Goal: Register for event/course

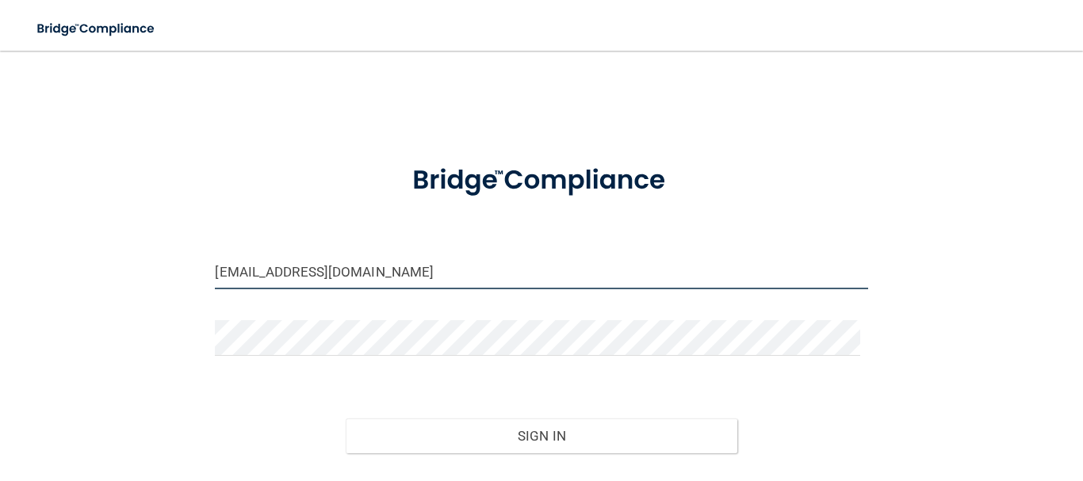
click at [298, 270] on input "georgettebren86@gmail.com" at bounding box center [541, 272] width 653 height 36
type input "[EMAIL_ADDRESS][DOMAIN_NAME]"
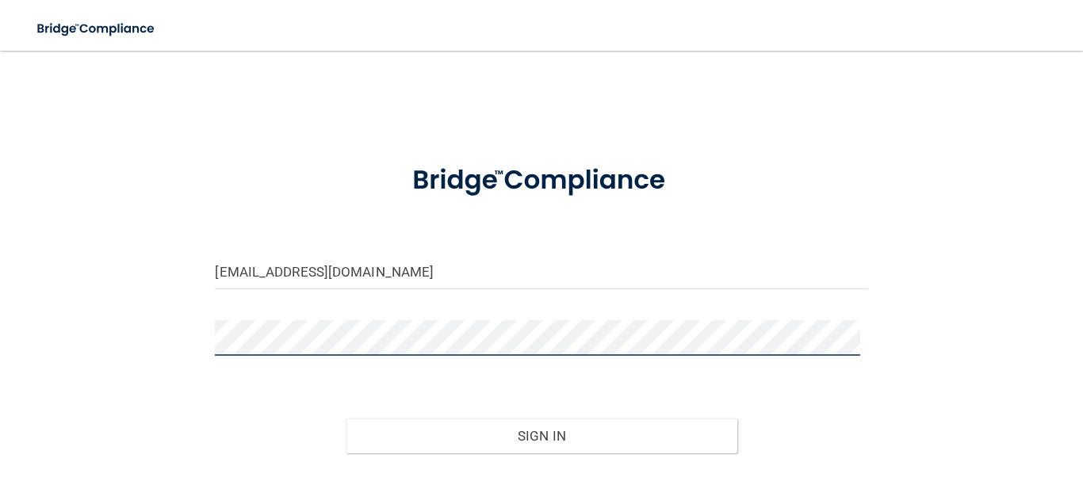
click at [346, 419] on button "Sign In" at bounding box center [542, 436] width 392 height 35
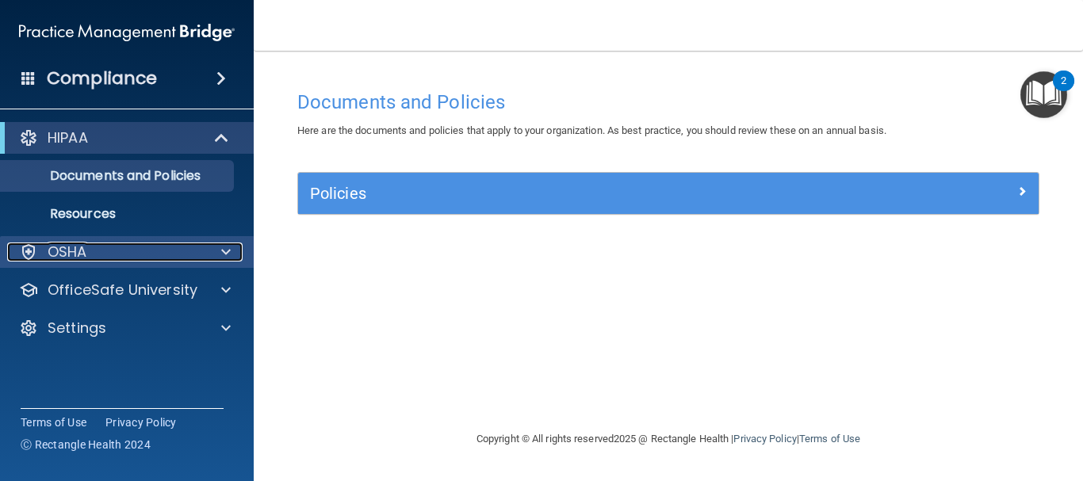
click at [217, 250] on div at bounding box center [224, 252] width 40 height 19
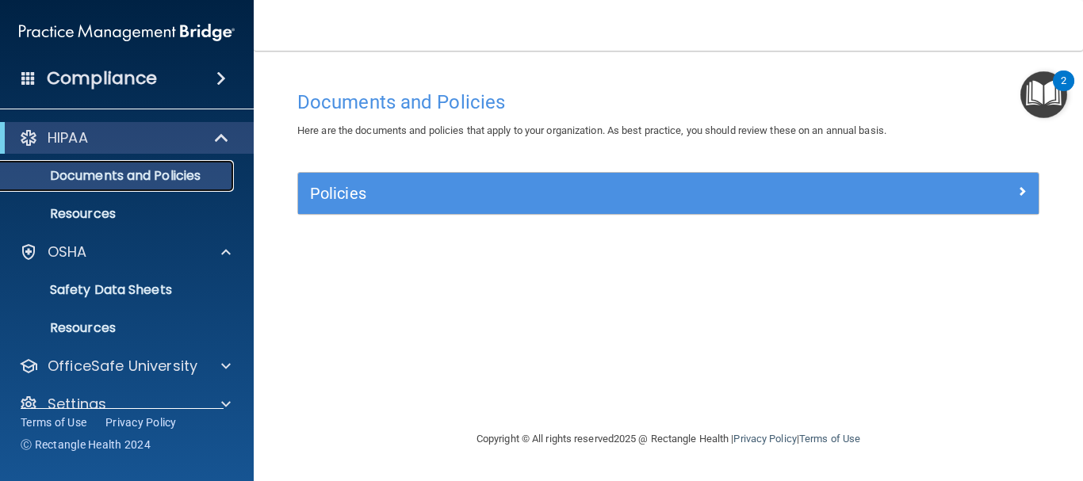
click at [171, 176] on p "Documents and Policies" at bounding box center [118, 176] width 217 height 16
click at [141, 211] on p "Resources" at bounding box center [118, 214] width 217 height 16
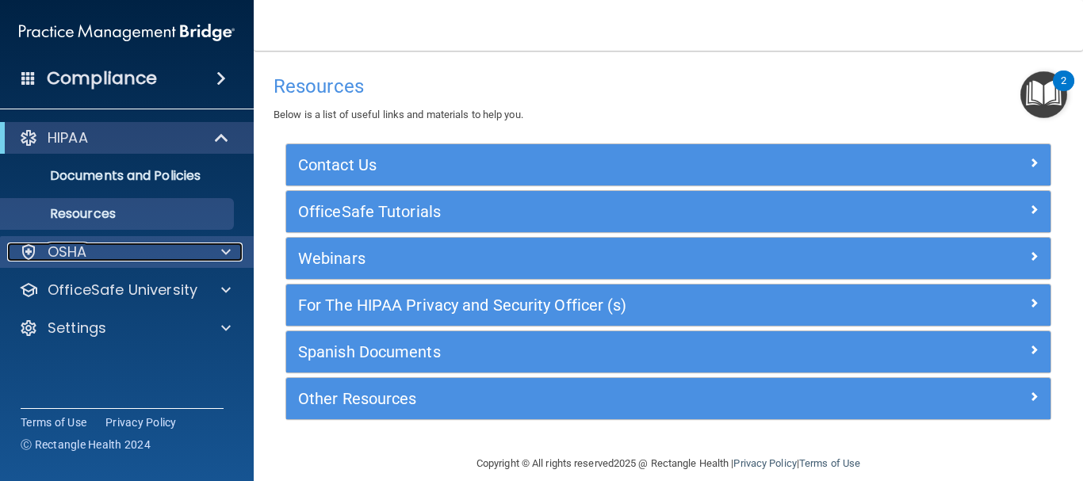
click at [219, 259] on div at bounding box center [224, 252] width 40 height 19
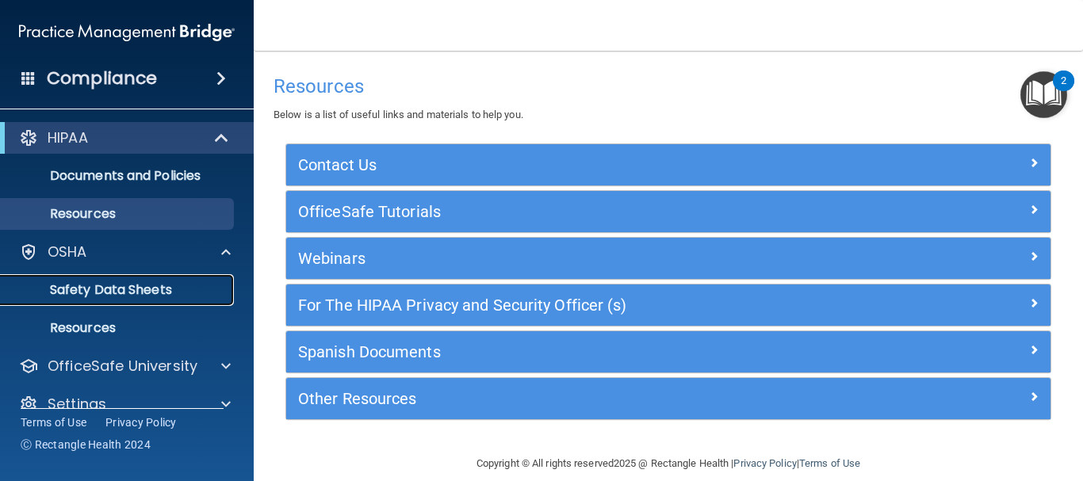
click at [171, 292] on p "Safety Data Sheets" at bounding box center [118, 290] width 217 height 16
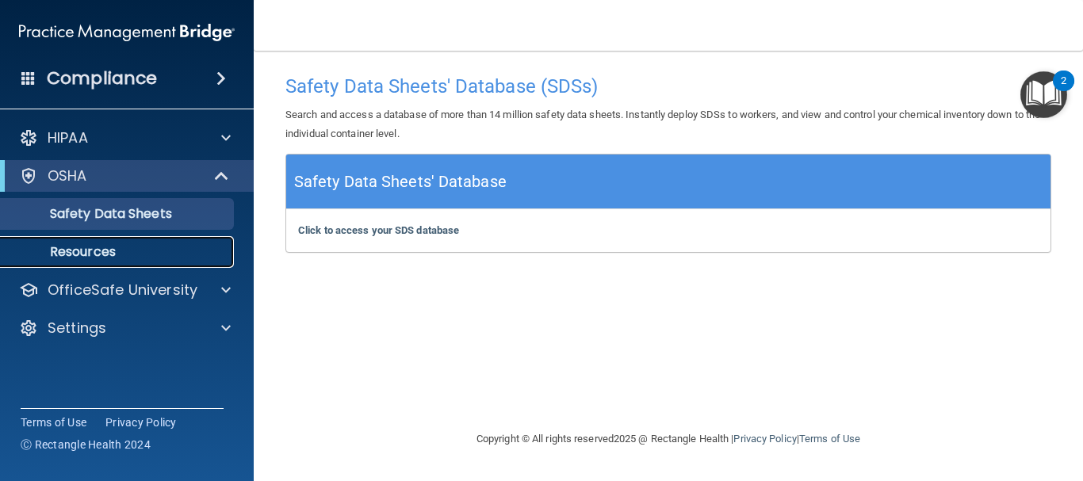
click at [99, 255] on p "Resources" at bounding box center [118, 252] width 217 height 16
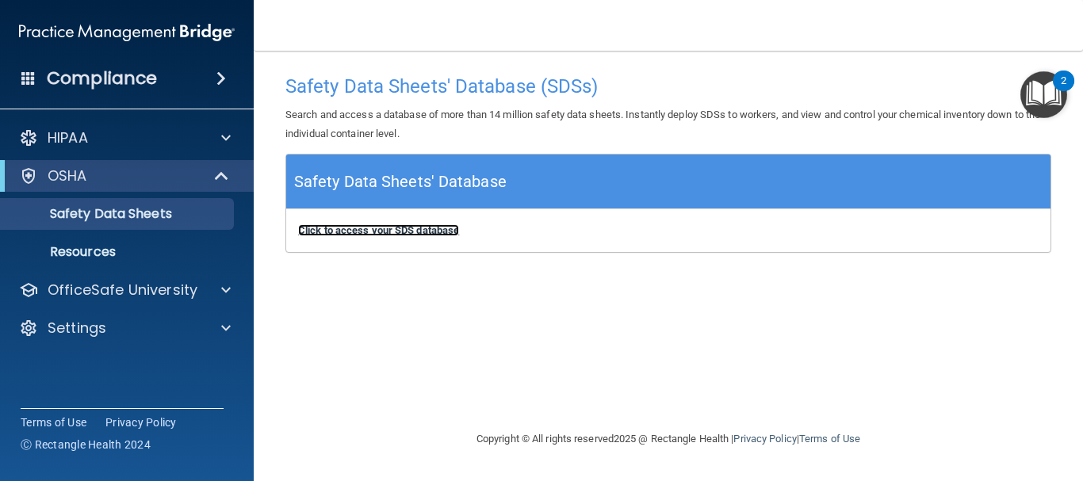
click at [328, 228] on b "Click to access your SDS database" at bounding box center [378, 230] width 161 height 12
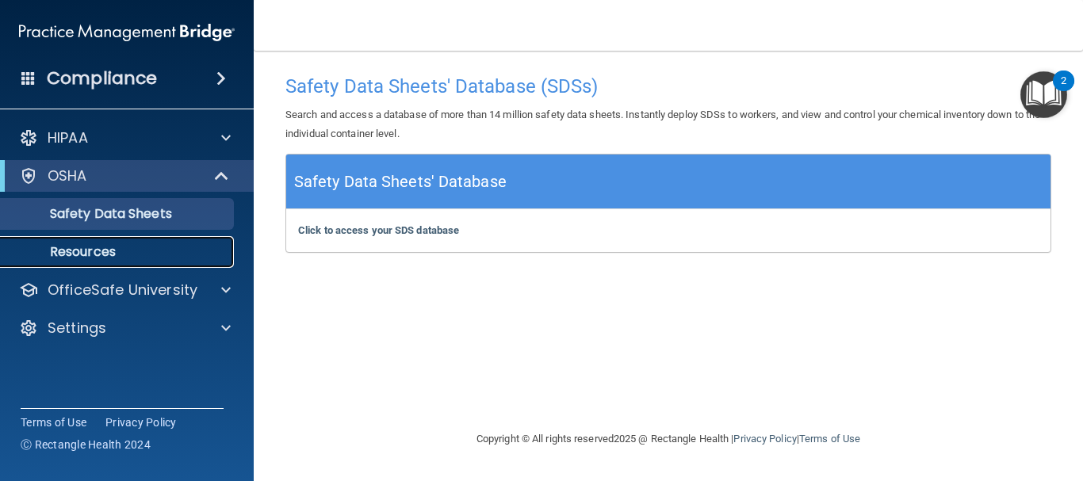
click at [94, 258] on p "Resources" at bounding box center [118, 252] width 217 height 16
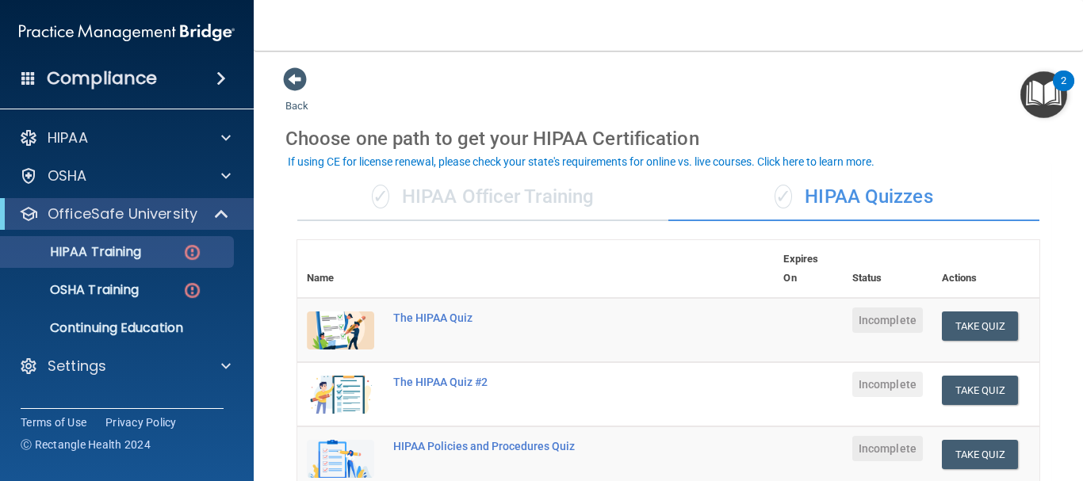
click at [559, 203] on div "✓ HIPAA Officer Training" at bounding box center [482, 198] width 371 height 48
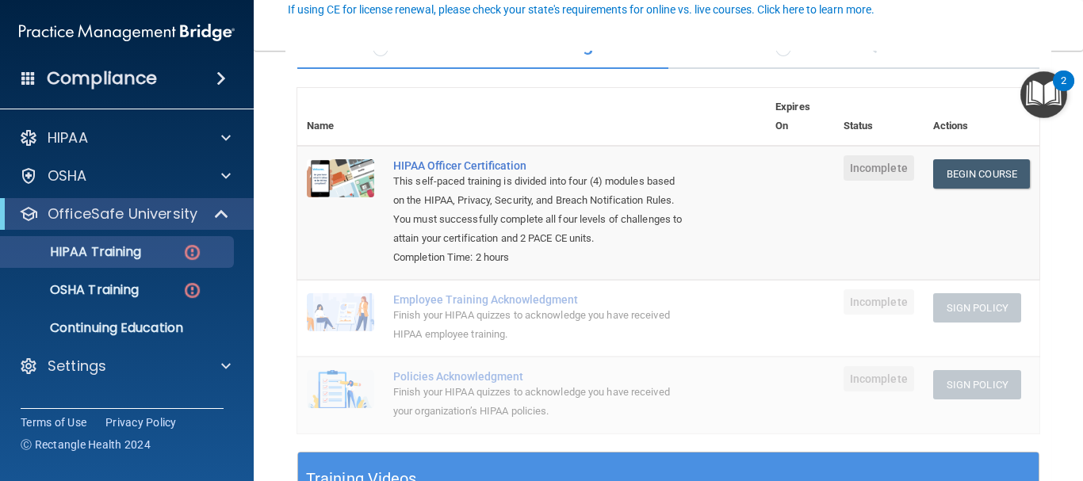
scroll to position [159, 0]
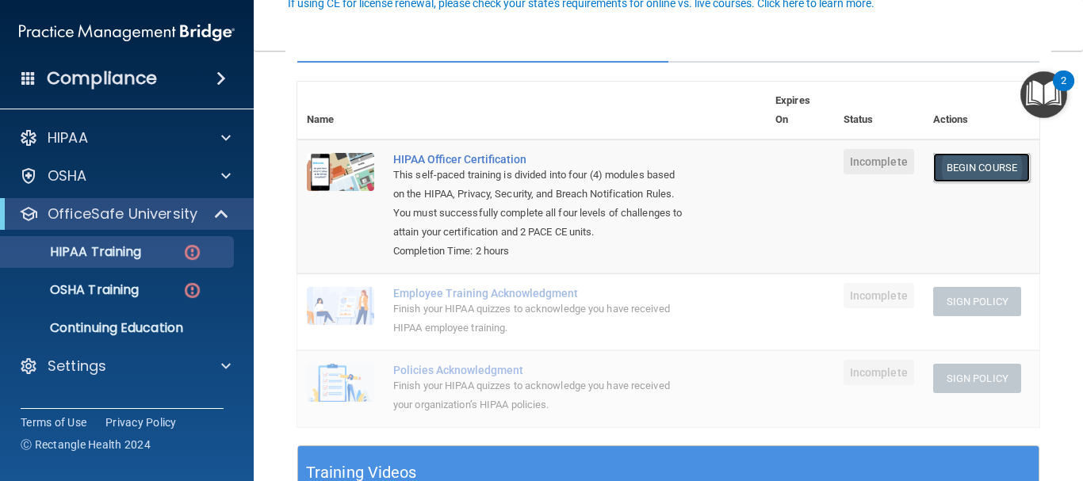
click at [952, 163] on link "Begin Course" at bounding box center [981, 167] width 97 height 29
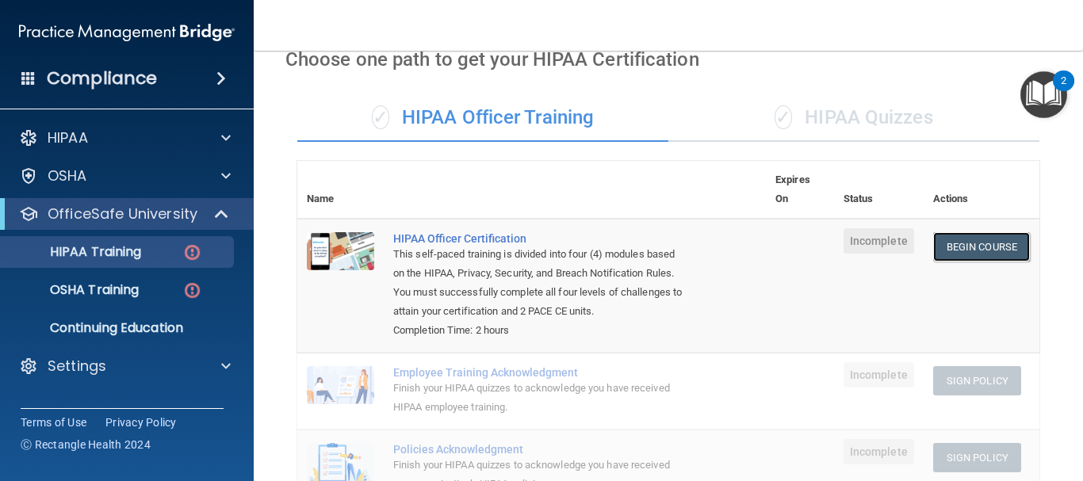
scroll to position [0, 0]
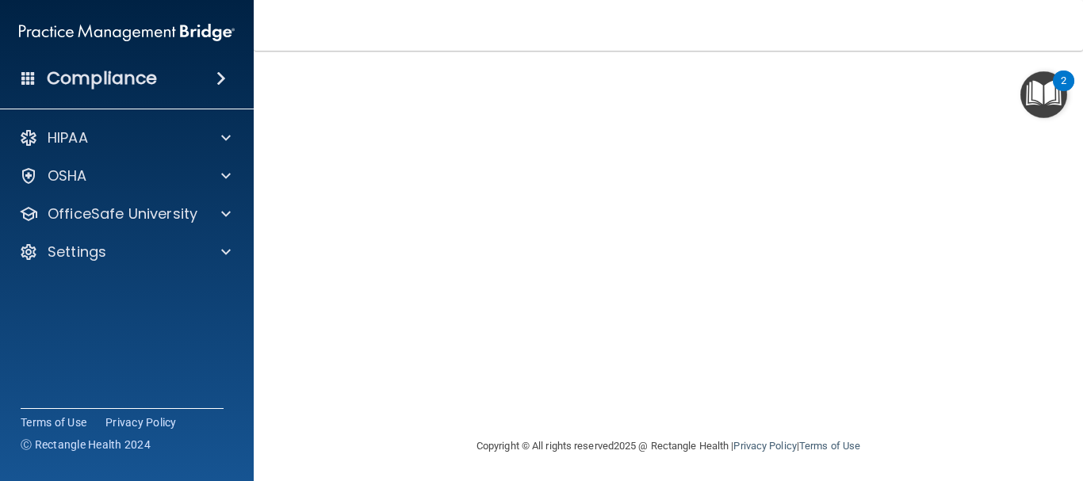
scroll to position [225, 0]
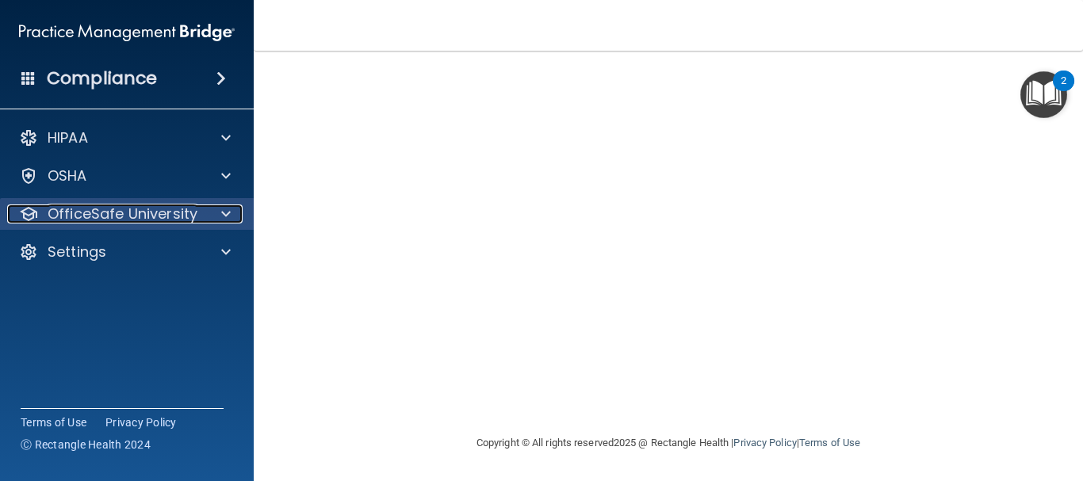
click at [216, 206] on div at bounding box center [224, 214] width 40 height 19
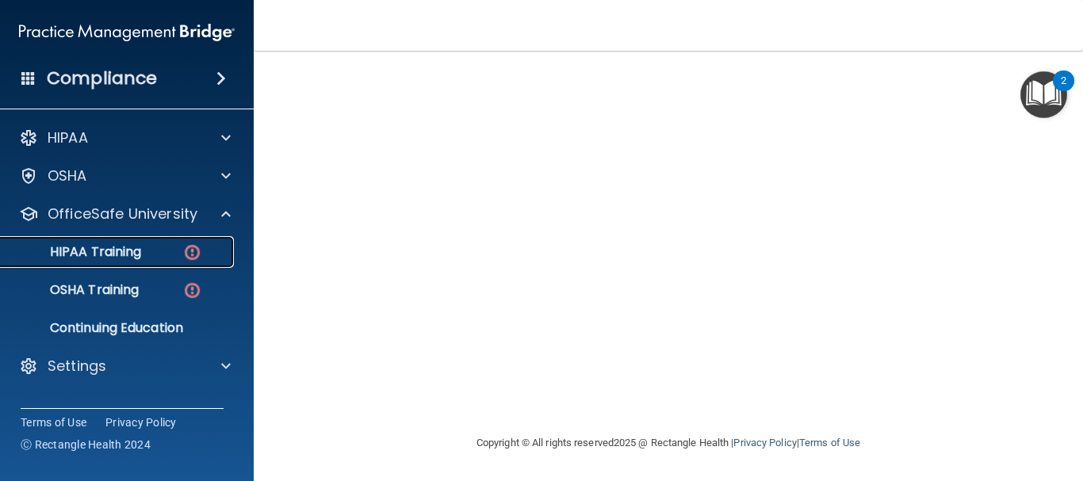
click at [156, 244] on div "HIPAA Training" at bounding box center [118, 252] width 217 height 16
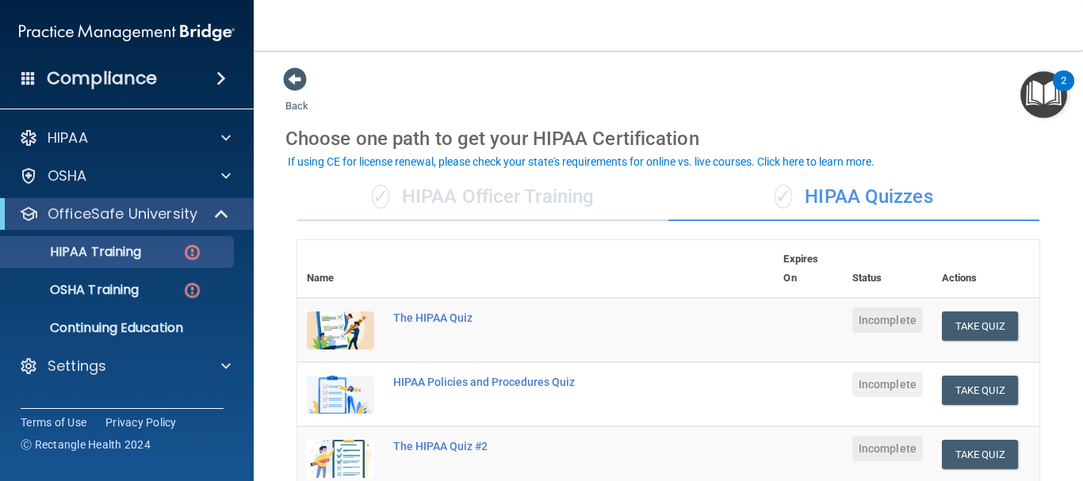
click at [546, 198] on div "✓ HIPAA Officer Training" at bounding box center [482, 198] width 371 height 48
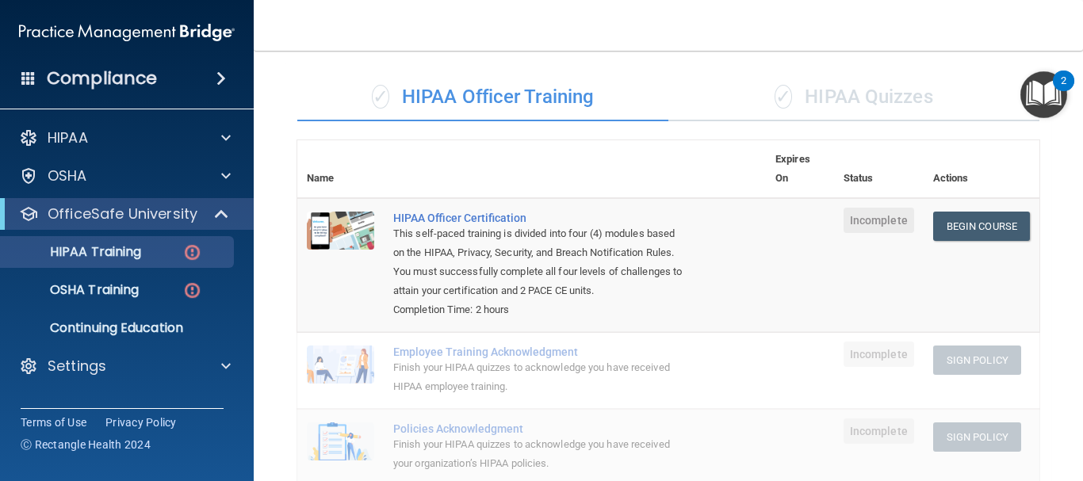
scroll to position [79, 0]
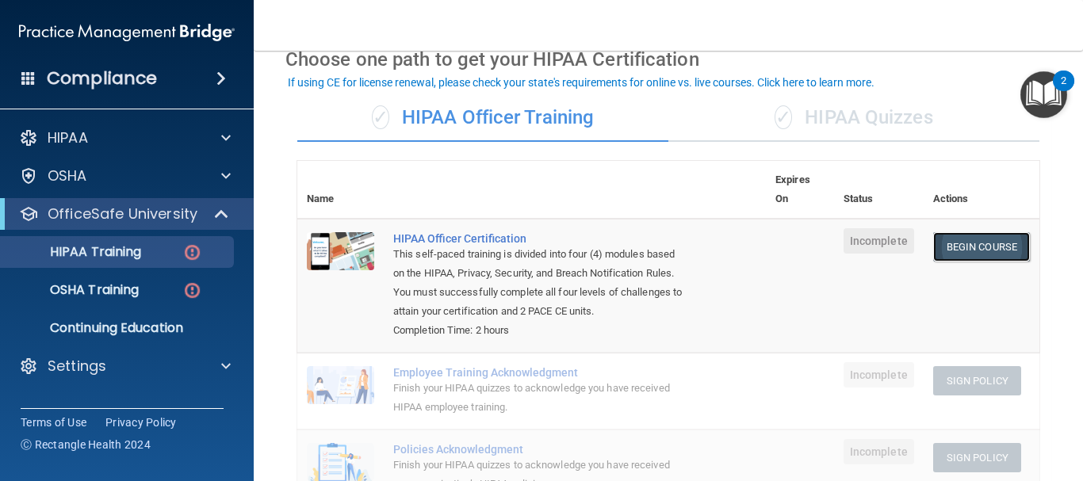
click at [949, 247] on link "Begin Course" at bounding box center [981, 246] width 97 height 29
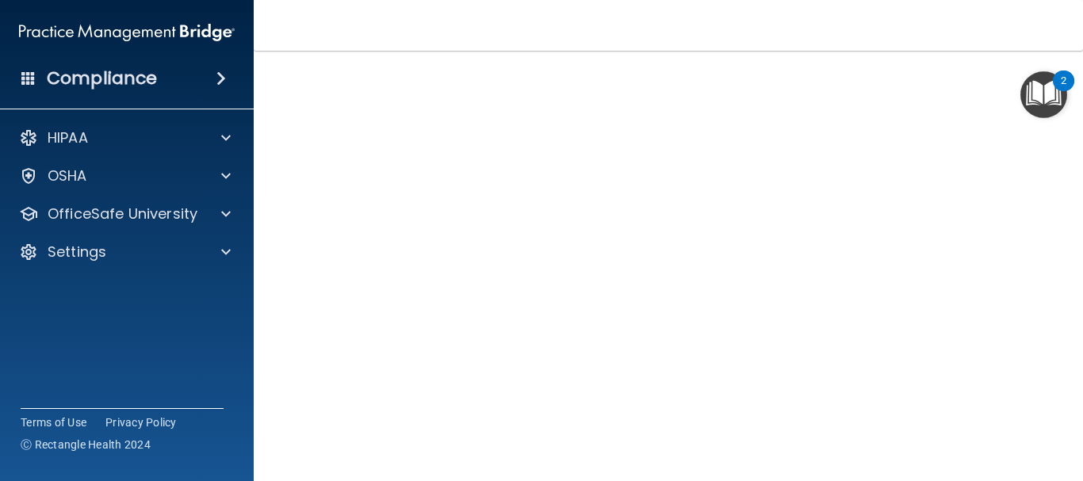
scroll to position [225, 0]
